Goal: Register for event/course

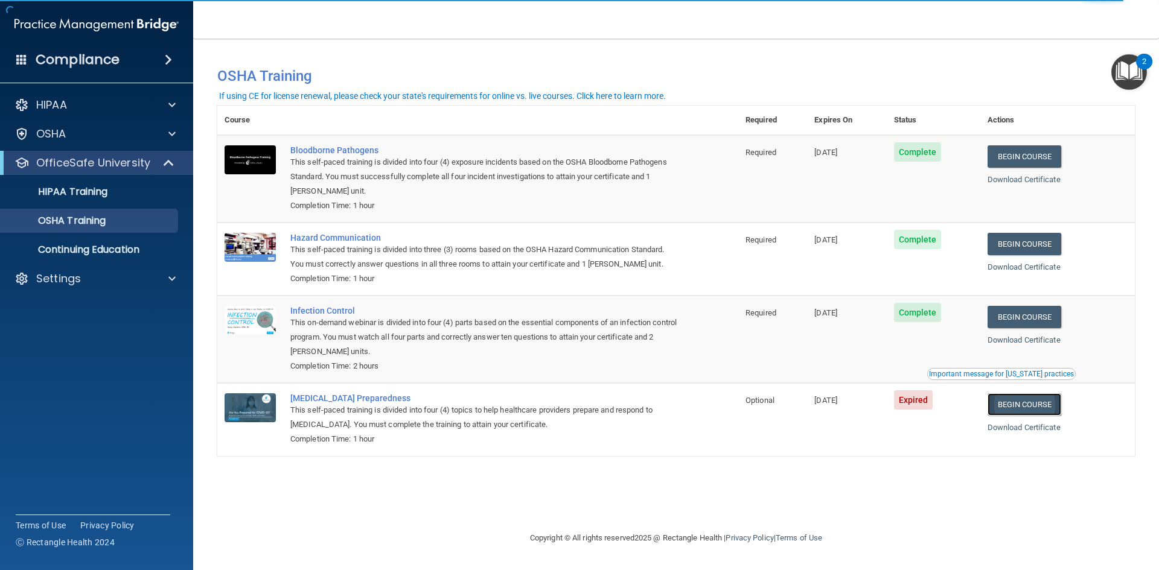
click at [1005, 407] on link "Begin Course" at bounding box center [1024, 404] width 74 height 22
